Goal: Browse casually: Explore the website without a specific task or goal

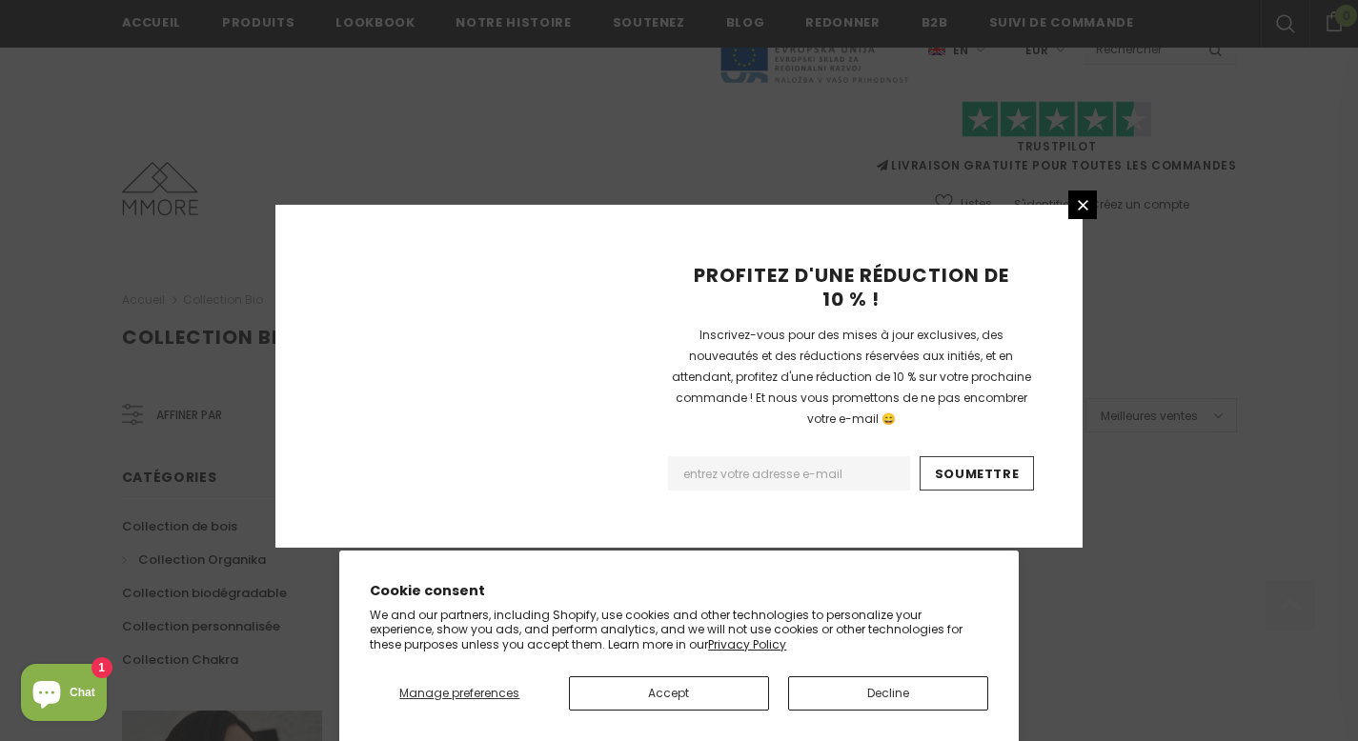
scroll to position [1258, 0]
